Goal: Communication & Community: Answer question/provide support

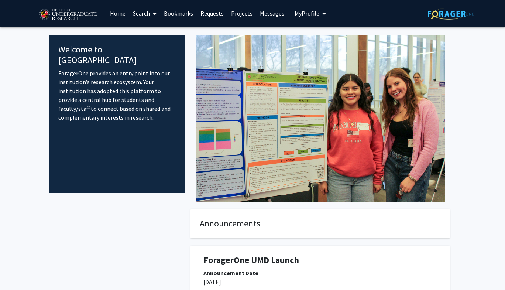
click at [274, 14] on link "Messages" at bounding box center [272, 13] width 32 height 26
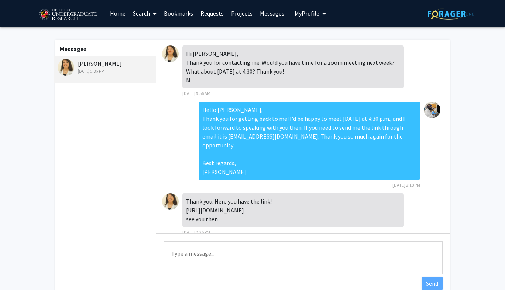
scroll to position [4, 0]
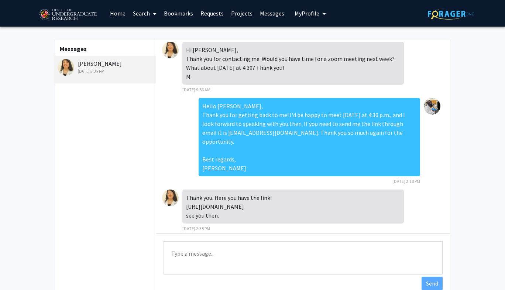
click at [218, 249] on textarea "Type a message" at bounding box center [303, 257] width 279 height 33
type textarea "Thank you, see you then."
click at [203, 255] on textarea "Thank you, see you then." at bounding box center [303, 257] width 279 height 33
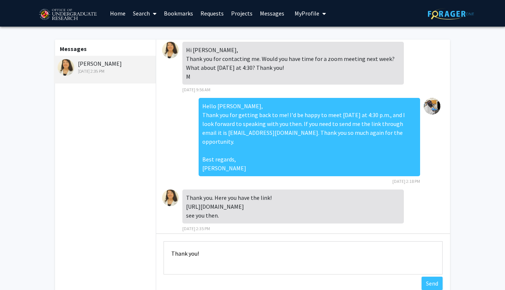
type textarea "Thank you!"
click at [427, 280] on button "Send" at bounding box center [432, 283] width 21 height 13
